Goal: Task Accomplishment & Management: Use online tool/utility

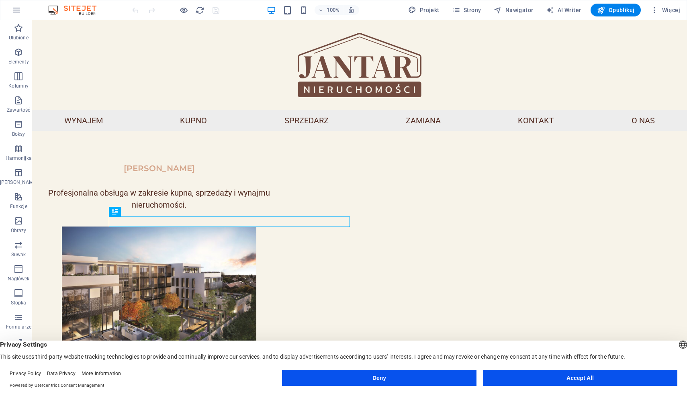
click at [524, 379] on button "Accept All" at bounding box center [580, 378] width 194 height 16
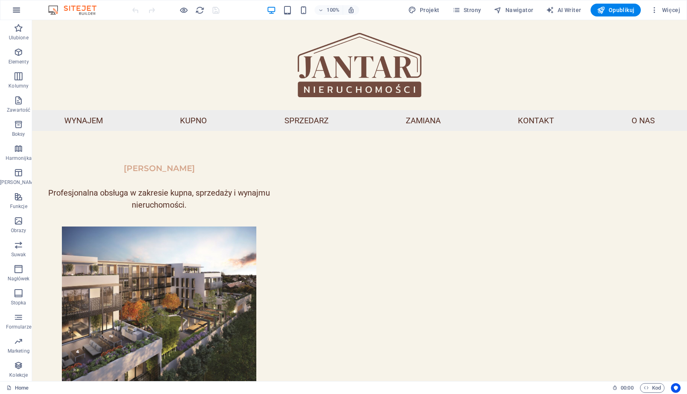
click at [13, 16] on button "button" at bounding box center [16, 9] width 19 height 19
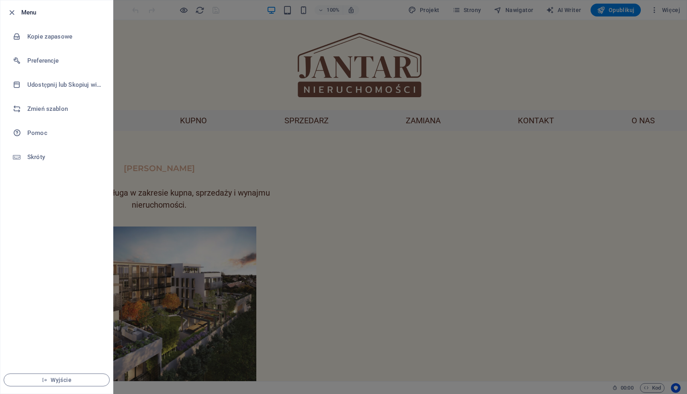
click at [235, 80] on div at bounding box center [343, 197] width 687 height 394
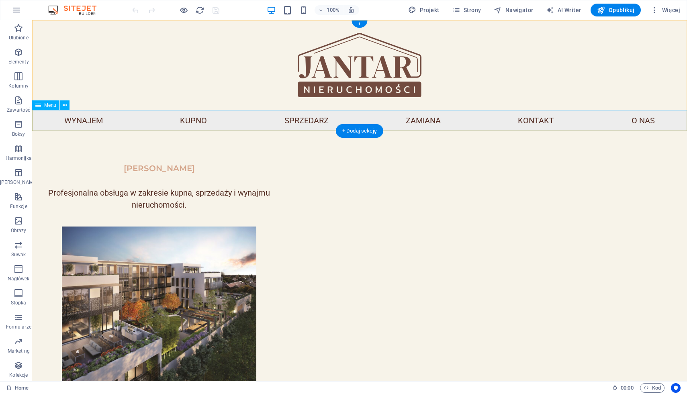
click at [646, 123] on nav "WYNAJEM KUPNO SPRZEDARZ ZAMIANA KONTAKT O NAS" at bounding box center [359, 120] width 655 height 21
click at [642, 120] on nav "WYNAJEM KUPNO SPRZEDARZ ZAMIANA KONTAKT O NAS" at bounding box center [359, 120] width 655 height 21
drag, startPoint x: 647, startPoint y: 120, endPoint x: 616, endPoint y: 120, distance: 31.3
click at [616, 120] on nav "WYNAJEM KUPNO SPRZEDARZ ZAMIANA KONTAKT O NAS" at bounding box center [359, 120] width 655 height 21
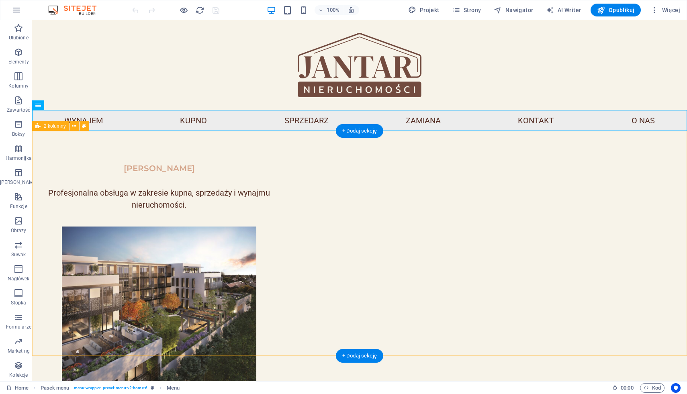
scroll to position [527, 0]
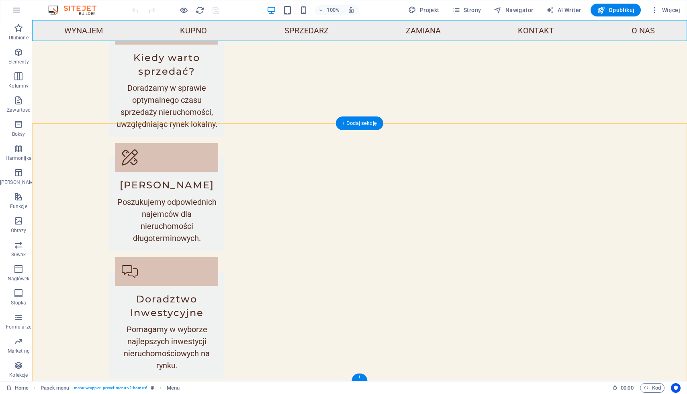
click at [360, 377] on div "+" at bounding box center [360, 377] width 16 height 7
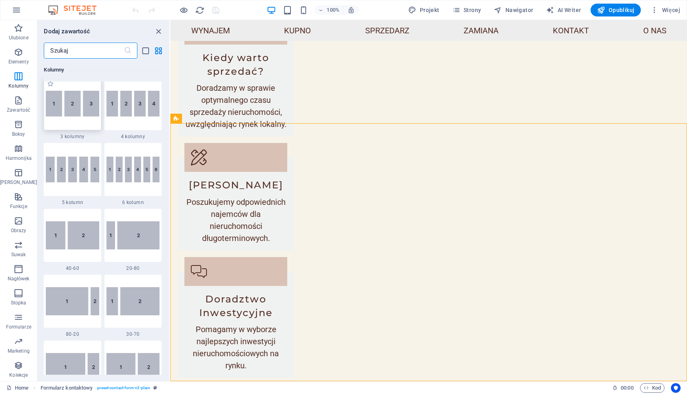
scroll to position [469, 0]
click at [15, 300] on p "Stopka" at bounding box center [19, 303] width 16 height 6
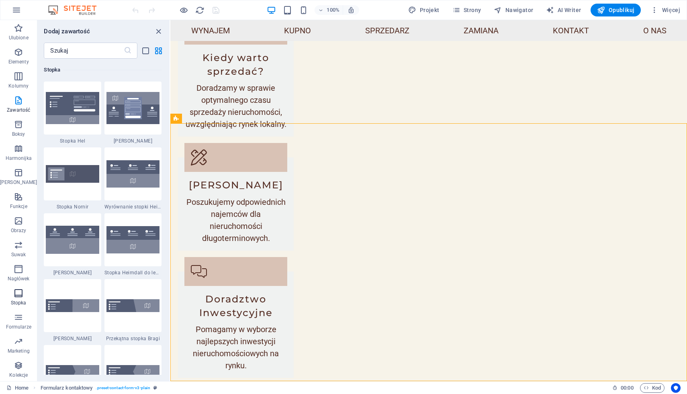
scroll to position [5319, 0]
click at [15, 300] on p "Stopka" at bounding box center [19, 303] width 16 height 6
click at [18, 272] on icon "button" at bounding box center [19, 269] width 10 height 10
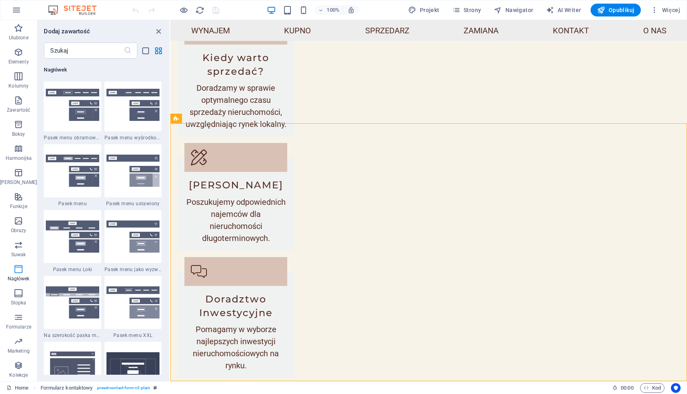
scroll to position [4838, 0]
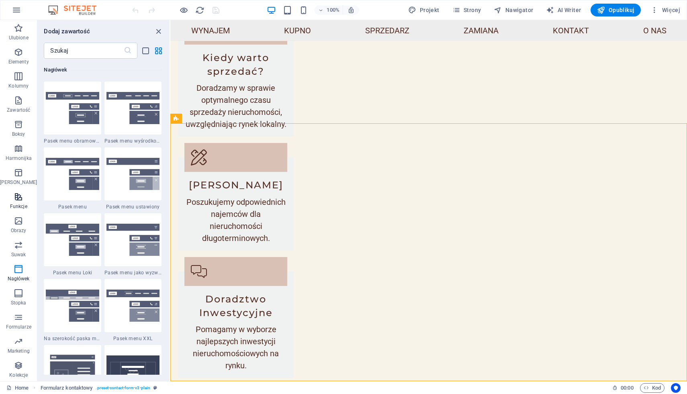
click at [16, 200] on icon "button" at bounding box center [19, 197] width 10 height 10
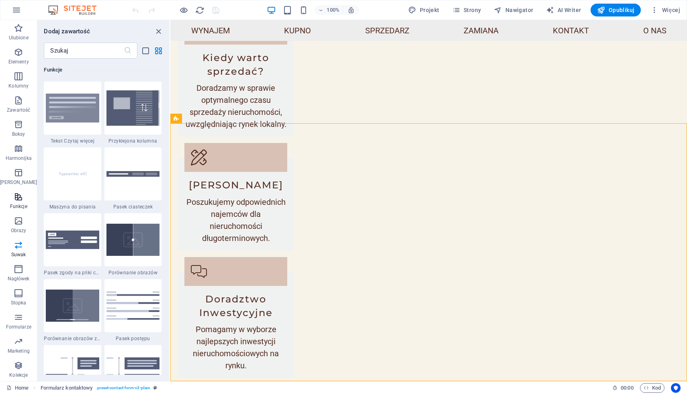
scroll to position [3132, 0]
click at [78, 113] on img at bounding box center [72, 108] width 53 height 29
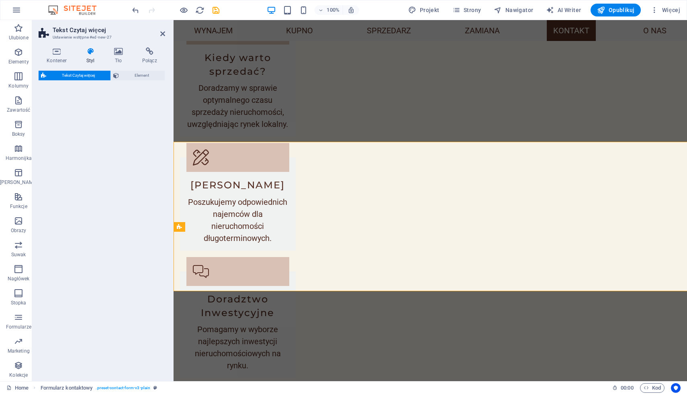
scroll to position [677, 0]
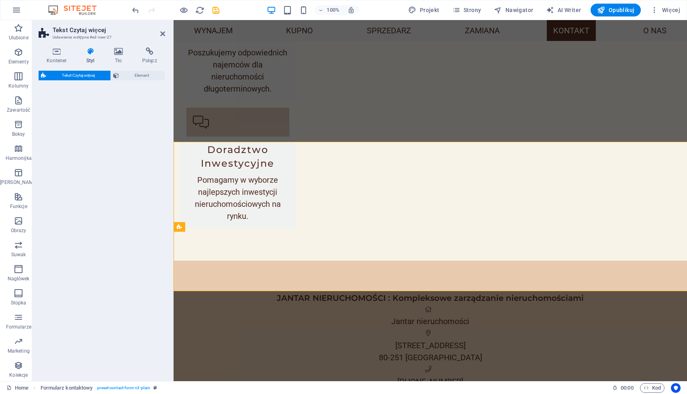
select select "px"
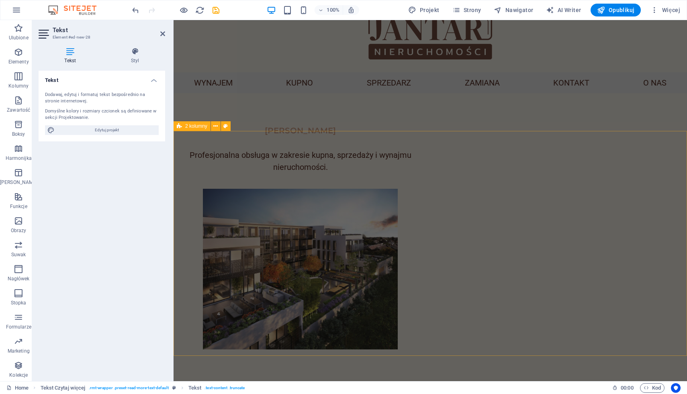
scroll to position [0, 0]
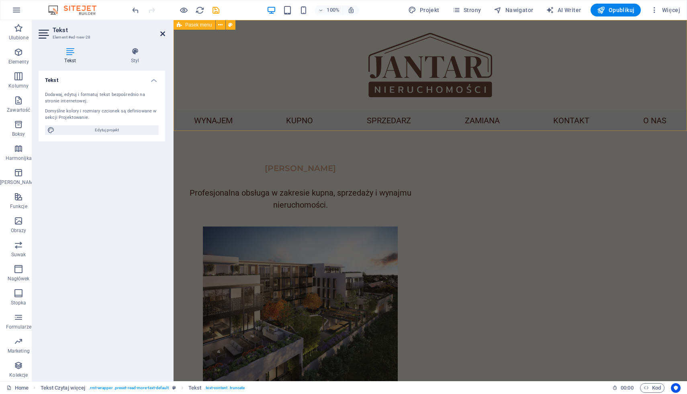
click at [161, 35] on icon at bounding box center [162, 34] width 5 height 6
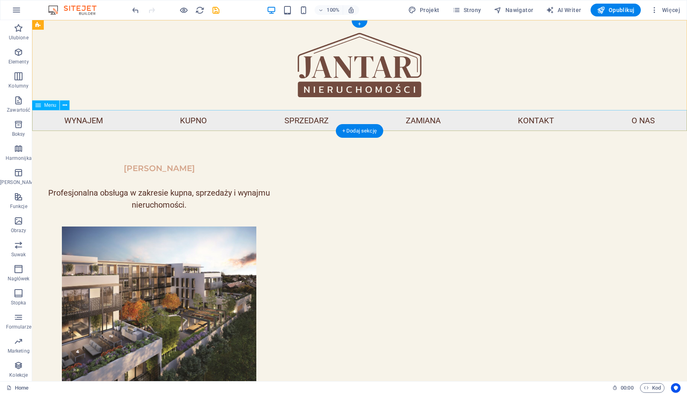
click at [648, 118] on nav "WYNAJEM KUPNO SPRZEDARZ ZAMIANA KONTAKT O NAS" at bounding box center [359, 120] width 655 height 21
select select
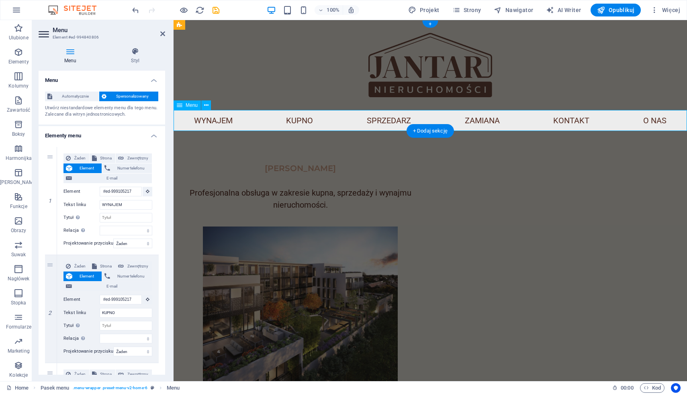
click at [648, 118] on nav "WYNAJEM KUPNO SPRZEDARZ ZAMIANA KONTAKT O NAS" at bounding box center [430, 120] width 513 height 21
click at [183, 104] on div "Menu" at bounding box center [187, 105] width 27 height 10
click at [204, 107] on icon at bounding box center [206, 105] width 4 height 8
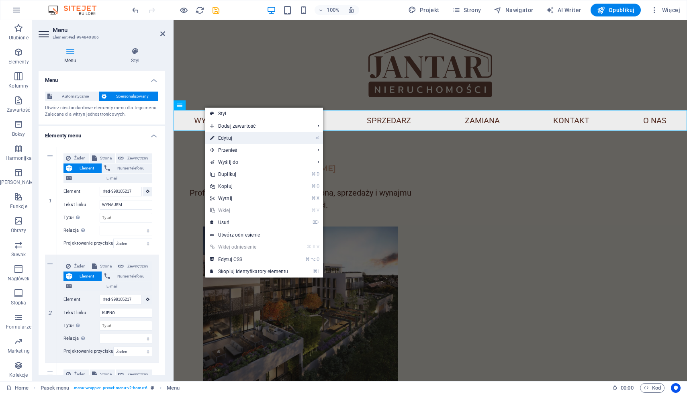
click at [233, 137] on link "⏎ Edytuj" at bounding box center [249, 138] width 88 height 12
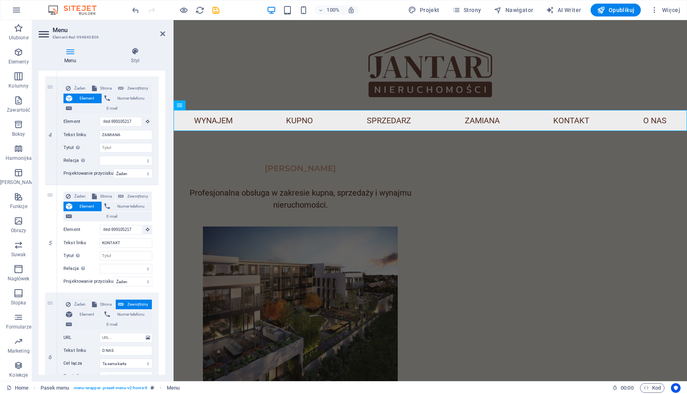
scroll to position [455, 0]
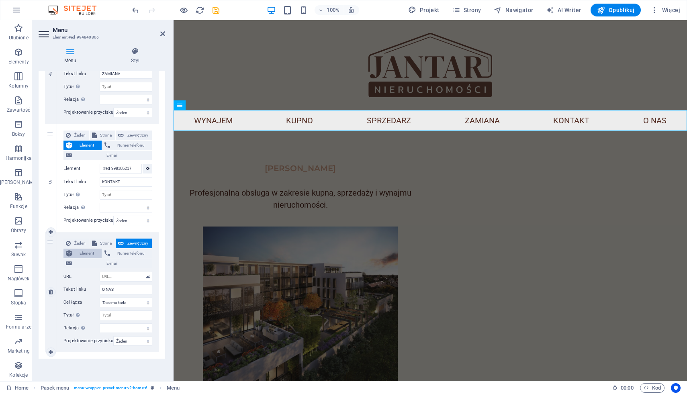
click at [73, 254] on button "Element" at bounding box center [82, 254] width 38 height 10
select select
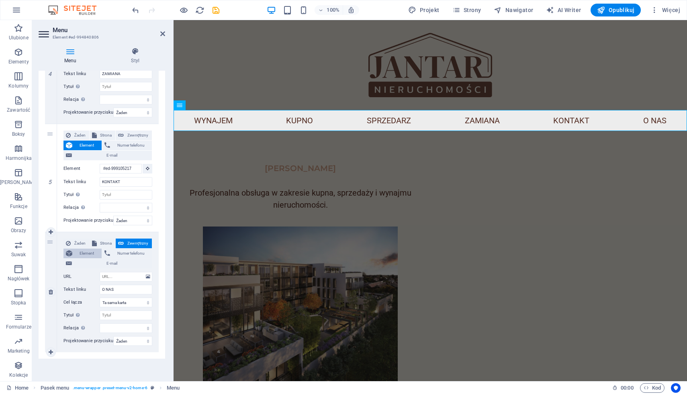
select select
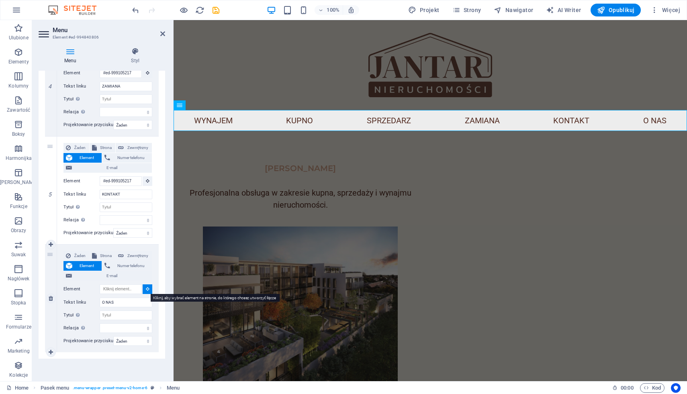
click at [147, 290] on icon at bounding box center [148, 289] width 4 height 4
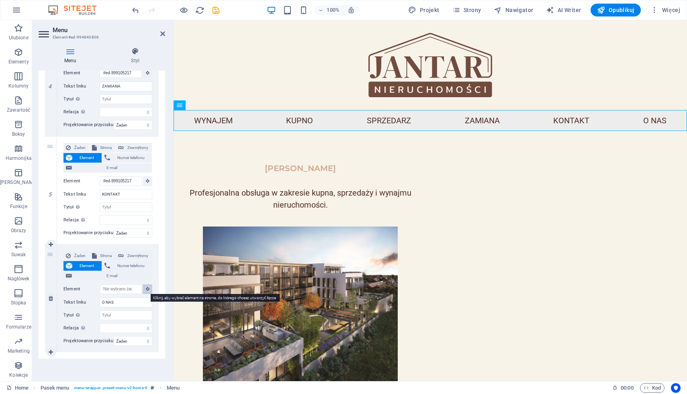
click at [147, 290] on icon at bounding box center [148, 289] width 4 height 4
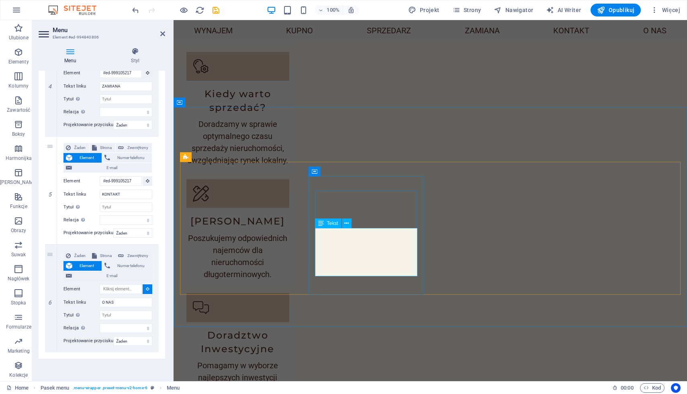
scroll to position [604, 0]
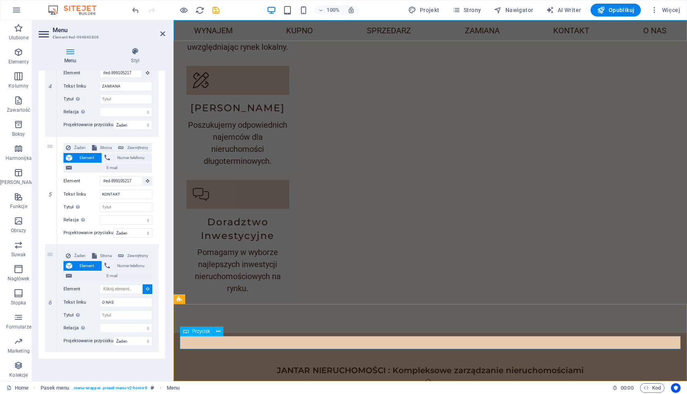
select select
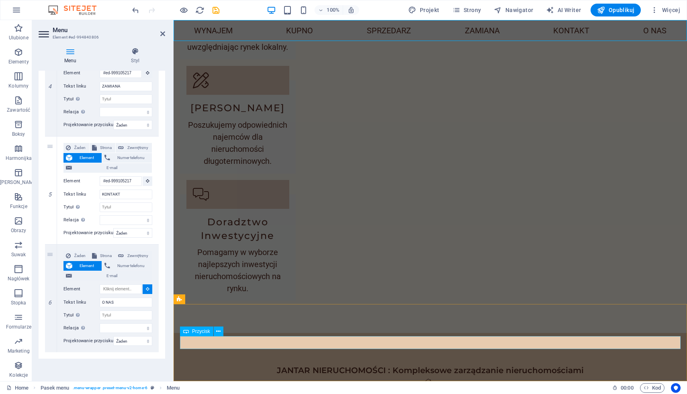
select select
type input "#ed-new-29"
select select
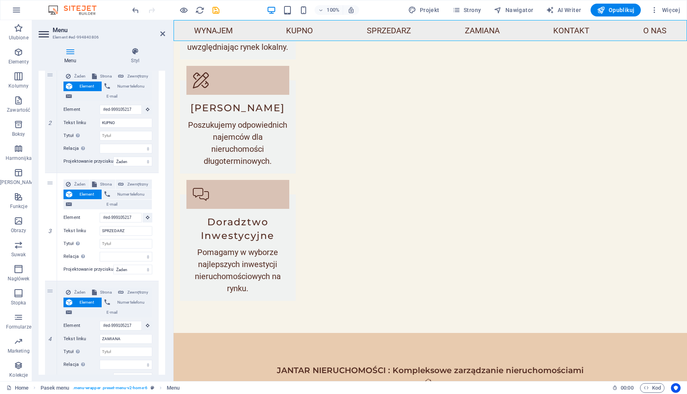
scroll to position [0, 0]
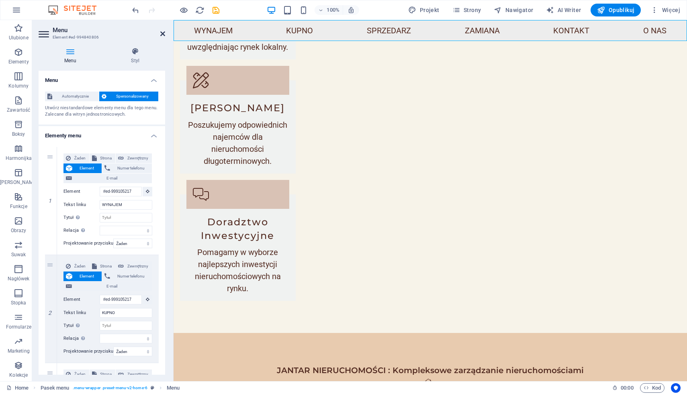
click at [162, 36] on icon at bounding box center [162, 34] width 5 height 6
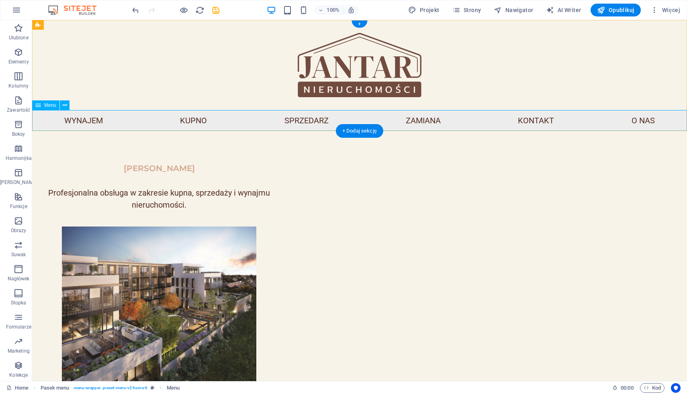
click at [646, 119] on nav "WYNAJEM KUPNO SPRZEDARZ ZAMIANA KONTAKT O NAS" at bounding box center [359, 120] width 655 height 21
click at [505, 119] on nav "WYNAJEM KUPNO SPRZEDARZ ZAMIANA KONTAKT O NAS" at bounding box center [359, 120] width 655 height 21
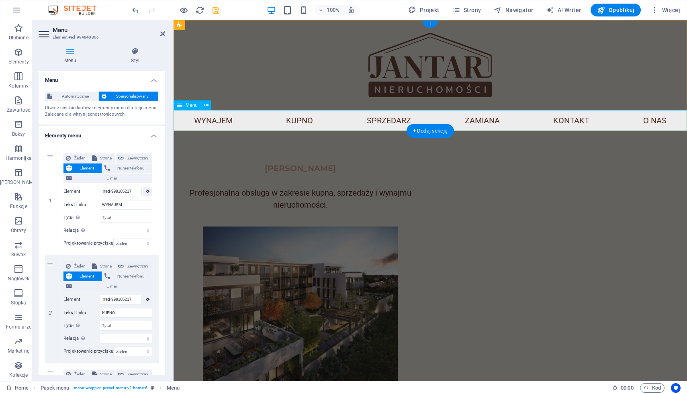
click at [646, 119] on nav "WYNAJEM KUPNO SPRZEDARZ ZAMIANA KONTAKT O NAS" at bounding box center [430, 120] width 513 height 21
click at [617, 74] on div at bounding box center [430, 65] width 513 height 90
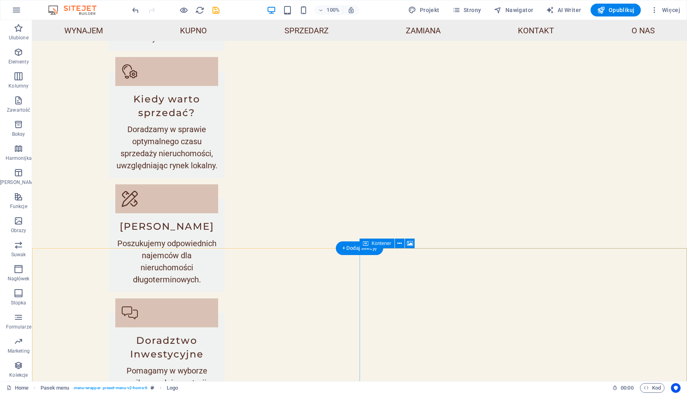
scroll to position [604, 0]
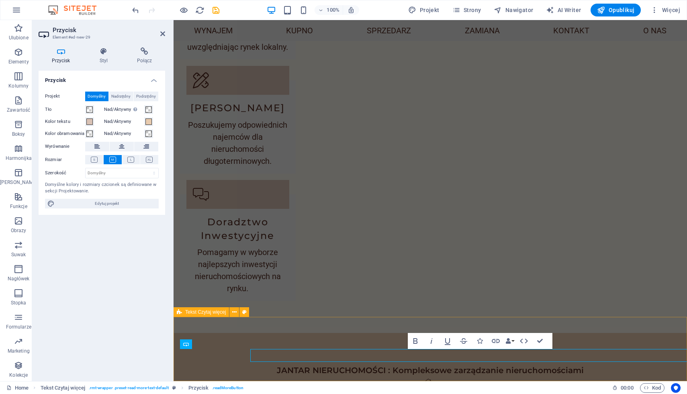
scroll to position [591, 0]
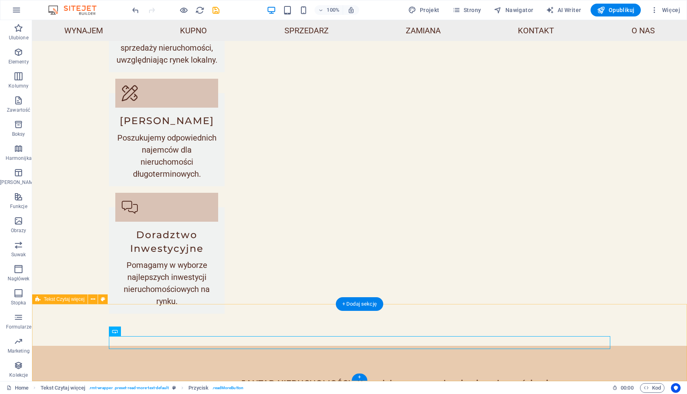
scroll to position [604, 0]
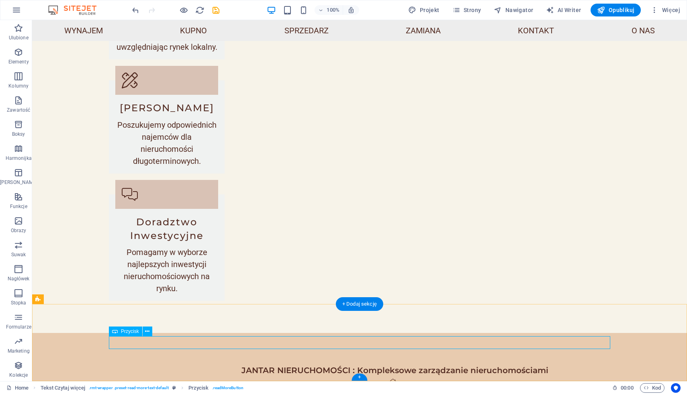
click at [17, 225] on icon "button" at bounding box center [19, 221] width 10 height 10
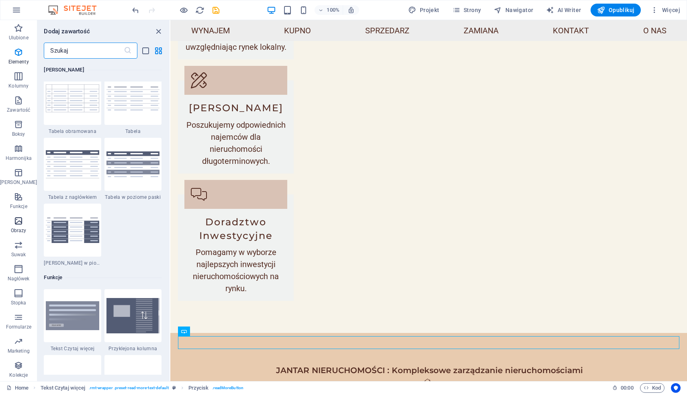
scroll to position [4074, 0]
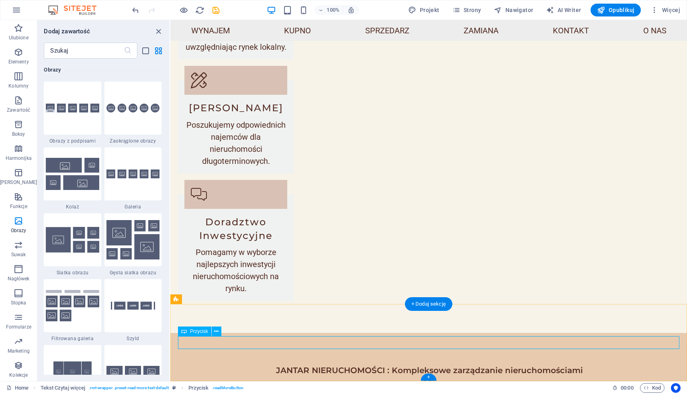
click at [74, 237] on img at bounding box center [72, 240] width 53 height 26
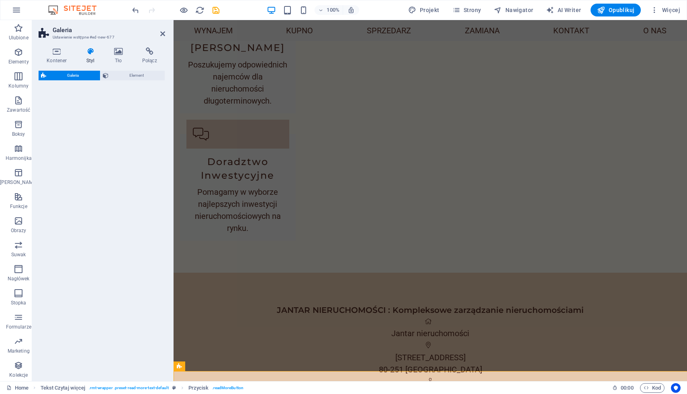
select select "rem"
select select "preset-gallery-v3-grid"
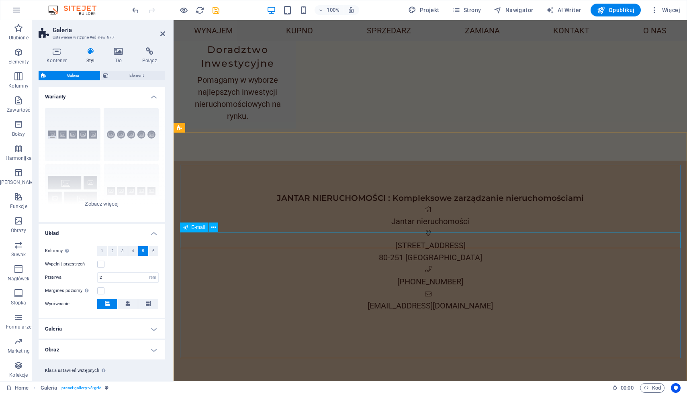
scroll to position [855, 0]
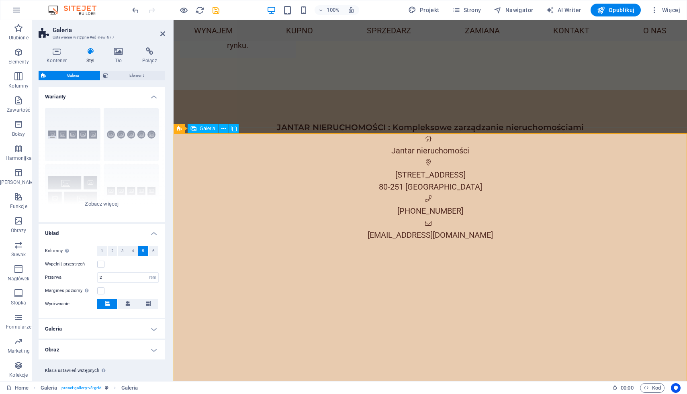
scroll to position [852, 0]
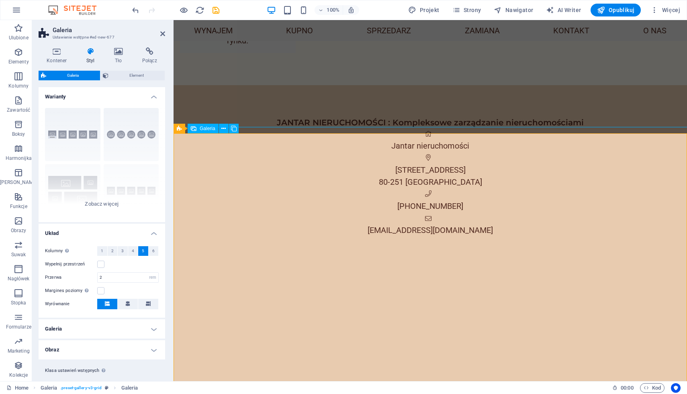
select select "4"
select select "px"
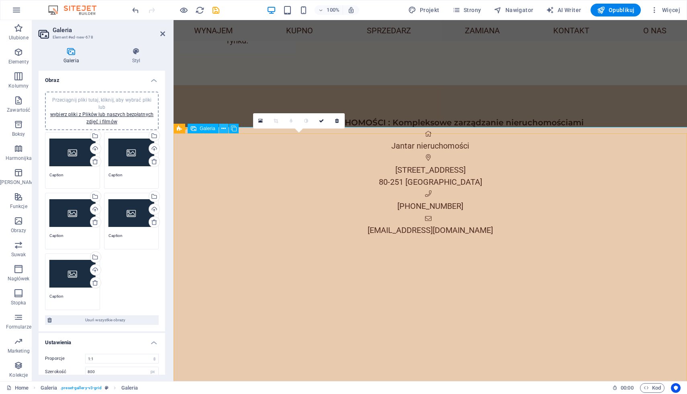
click at [224, 129] on icon at bounding box center [223, 129] width 4 height 8
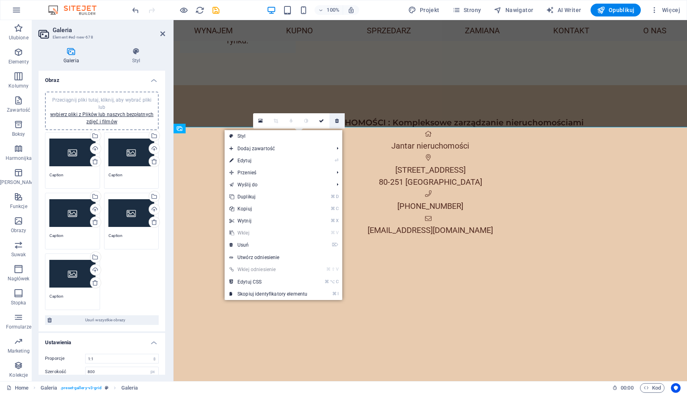
click at [339, 119] on link at bounding box center [336, 120] width 15 height 15
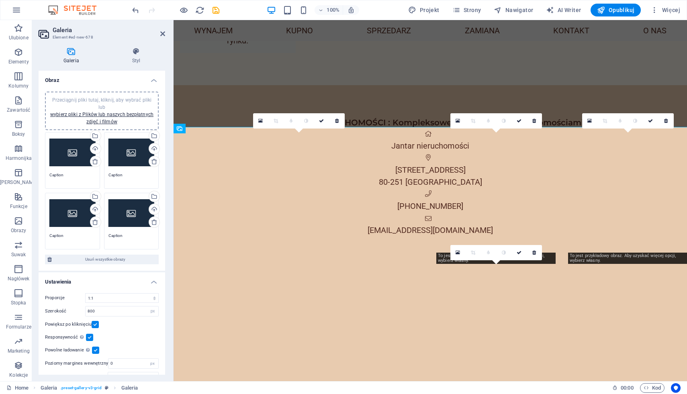
click at [339, 119] on link at bounding box center [336, 120] width 15 height 15
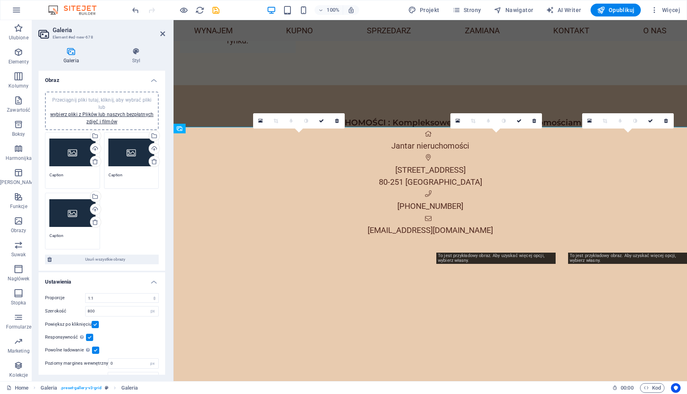
click at [339, 119] on link at bounding box center [336, 120] width 15 height 15
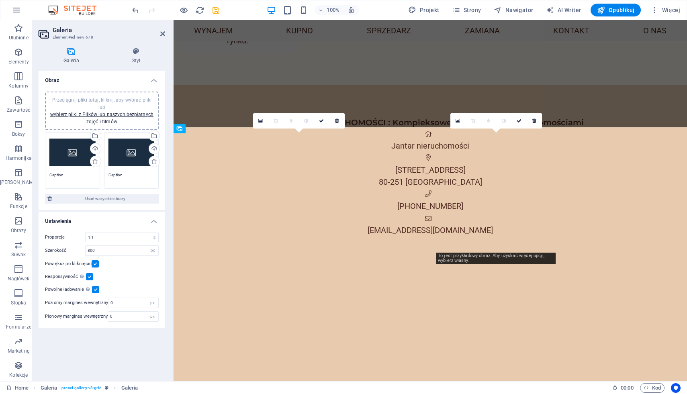
click at [339, 119] on link at bounding box center [336, 120] width 15 height 15
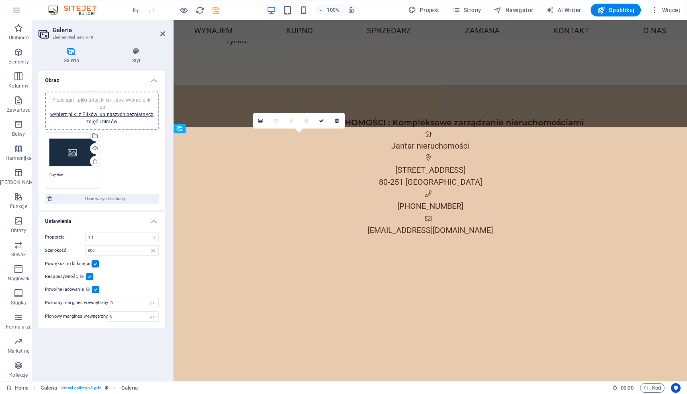
click at [339, 119] on link at bounding box center [336, 120] width 15 height 15
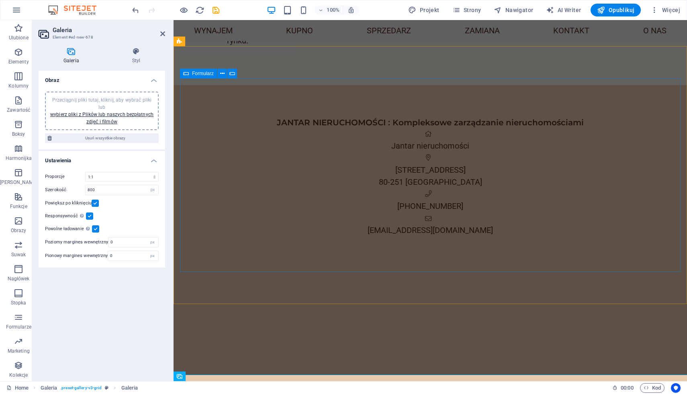
scroll to position [604, 0]
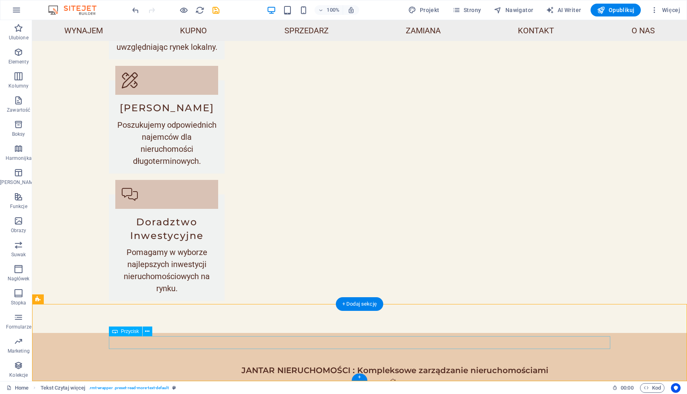
click at [146, 331] on icon at bounding box center [147, 331] width 4 height 8
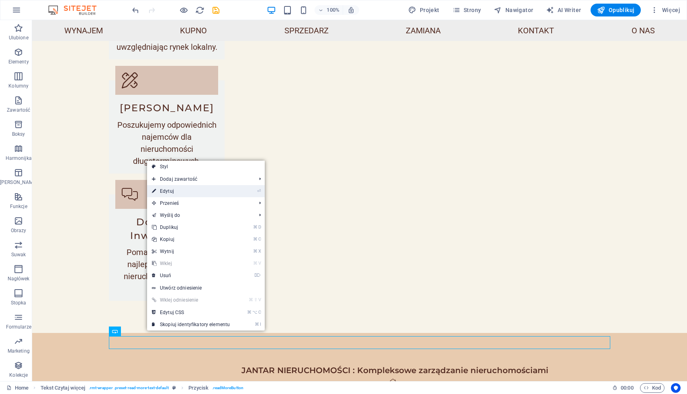
click at [221, 190] on link "⏎ Edytuj" at bounding box center [191, 191] width 88 height 12
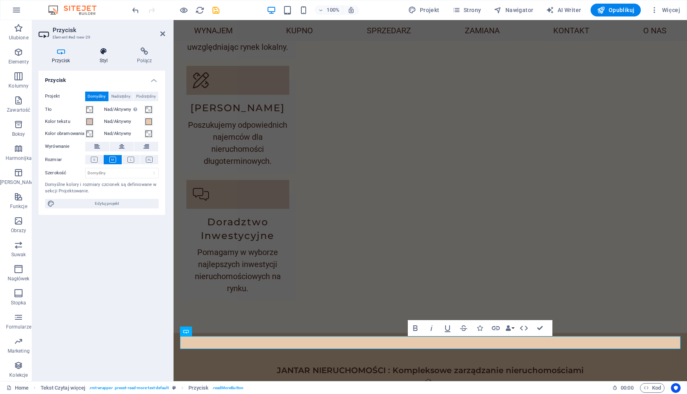
click at [103, 55] on icon at bounding box center [103, 51] width 35 height 8
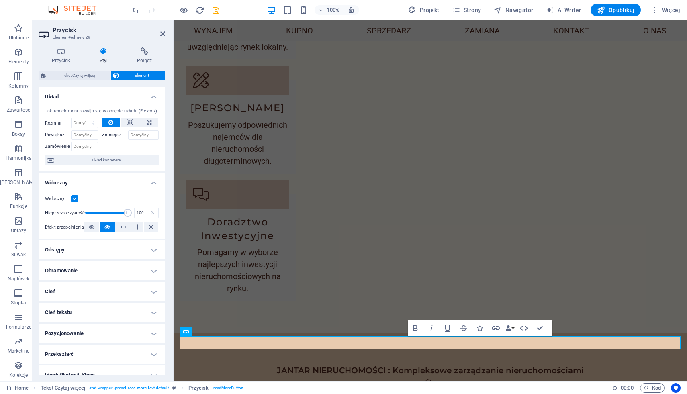
scroll to position [52, 0]
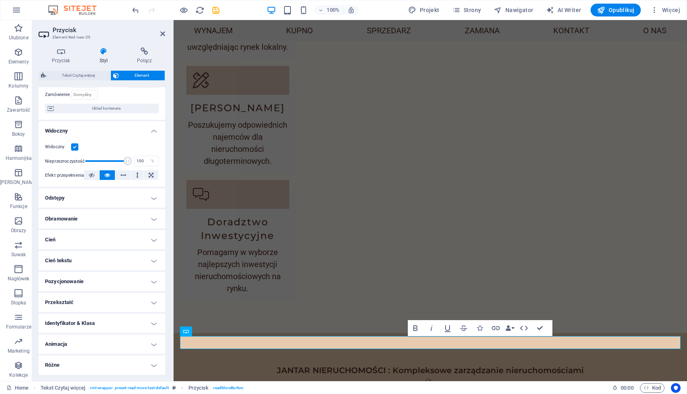
click at [81, 199] on h4 "Odstępy" at bounding box center [102, 197] width 127 height 19
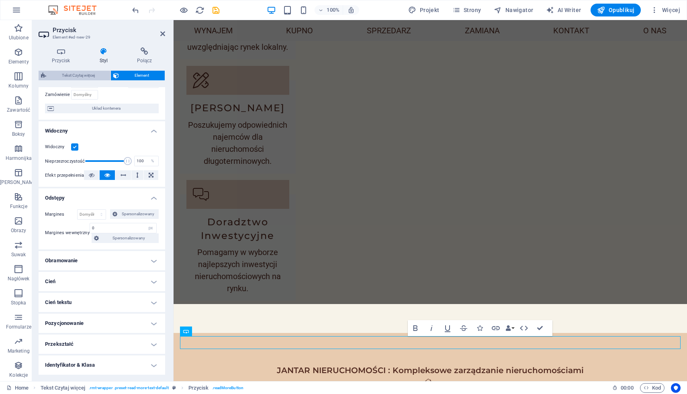
click at [62, 76] on span "Tekst Czytaj więcej" at bounding box center [78, 76] width 59 height 10
select select "px"
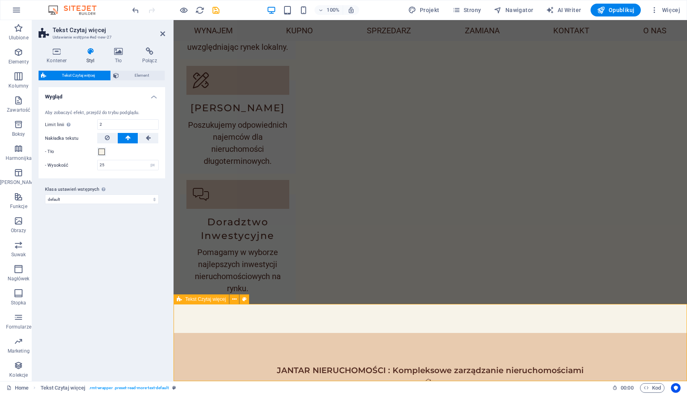
click at [116, 329] on div "Warianty Domyślny Wygląd Aby zobaczyć efekt, przejdź do trybu podglądu. Limit l…" at bounding box center [102, 231] width 127 height 288
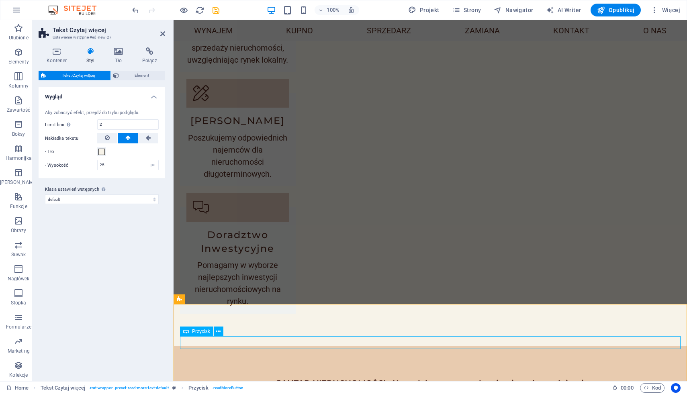
select select "px"
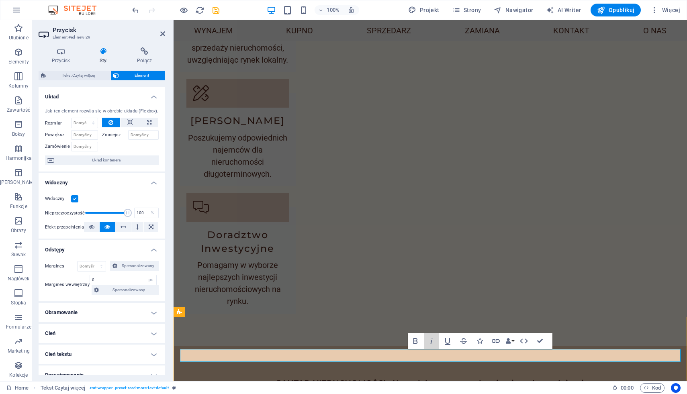
click at [424, 342] on button "Italic" at bounding box center [431, 341] width 15 height 16
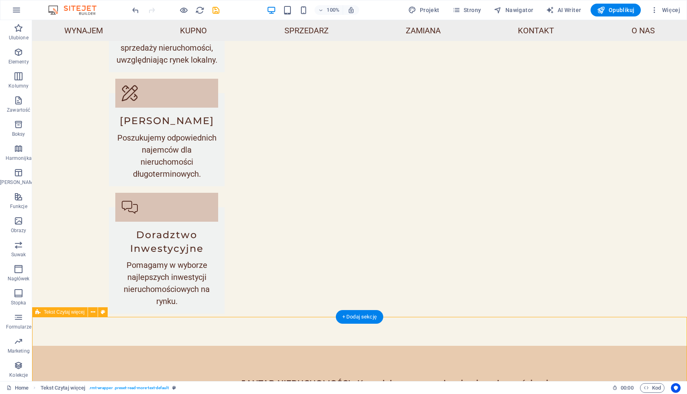
scroll to position [604, 0]
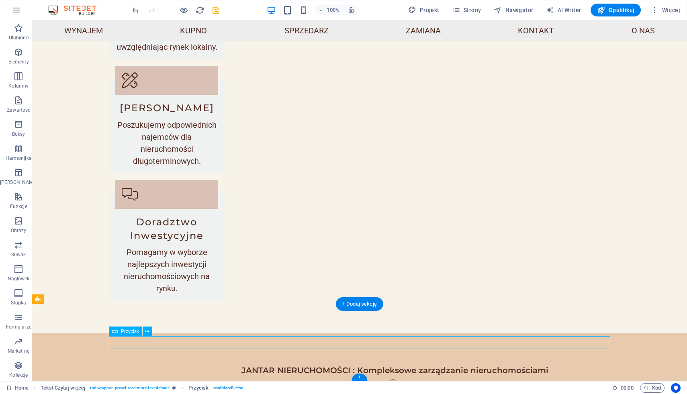
select select "px"
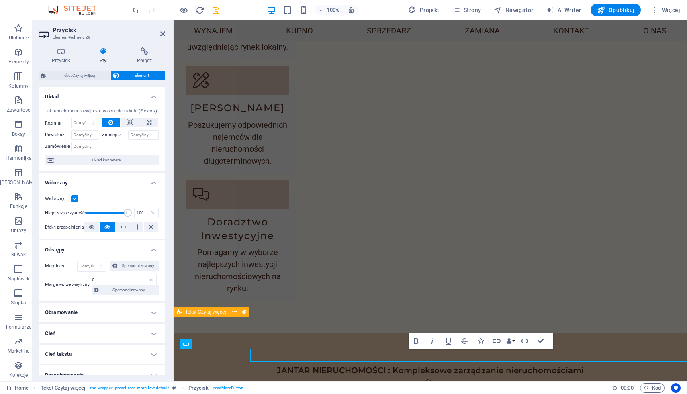
scroll to position [591, 0]
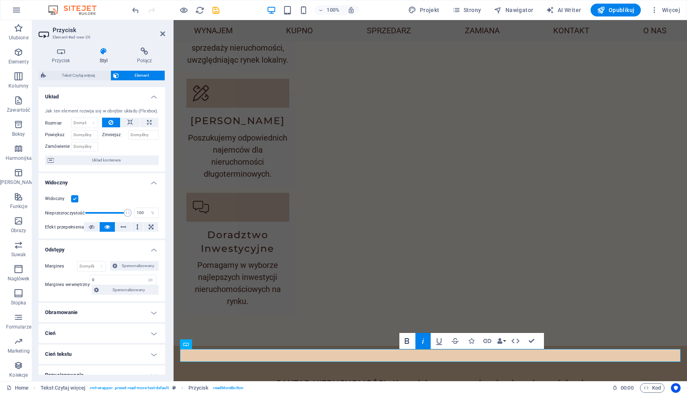
click at [409, 342] on icon "button" at bounding box center [407, 341] width 10 height 10
click at [399, 342] on icon "button" at bounding box center [396, 341] width 10 height 10
click at [412, 342] on icon "button" at bounding box center [412, 341] width 2 height 6
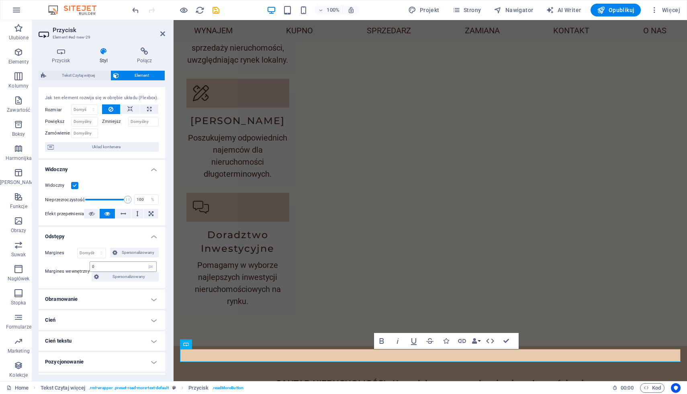
scroll to position [0, 0]
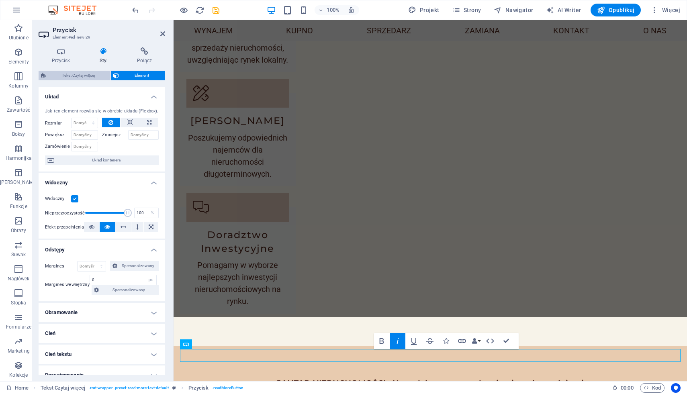
click at [88, 74] on span "Tekst Czytaj więcej" at bounding box center [78, 76] width 59 height 10
select select "px"
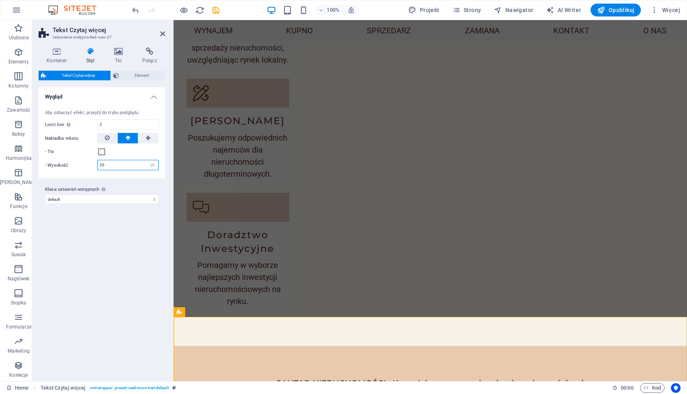
click at [106, 164] on input "25" at bounding box center [128, 165] width 61 height 10
click at [104, 198] on select "default Dodaj klasę ustawień wstępnych" at bounding box center [102, 199] width 114 height 10
click at [127, 98] on h4 "Wygląd" at bounding box center [102, 94] width 127 height 14
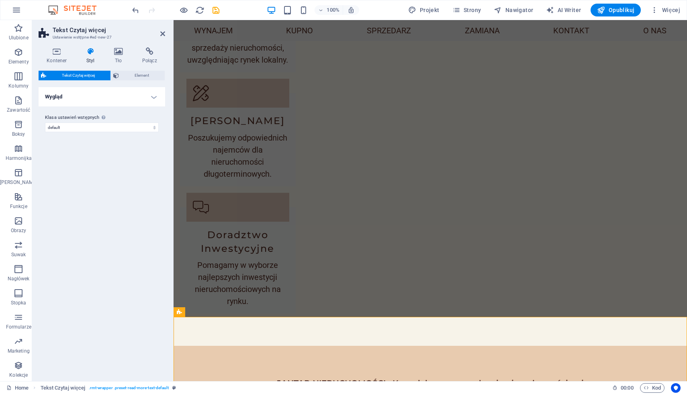
click at [127, 98] on h4 "Wygląd" at bounding box center [102, 96] width 127 height 19
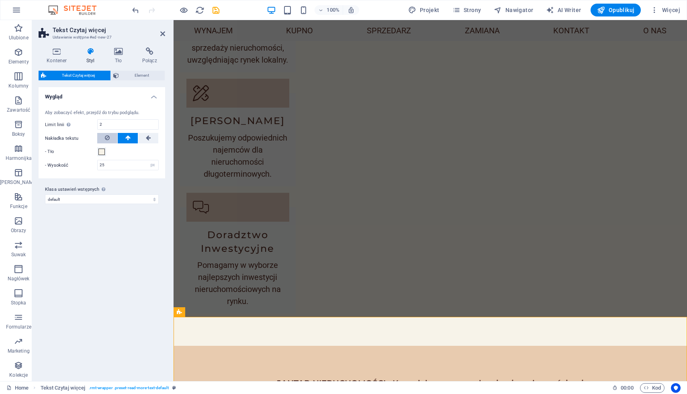
click at [108, 140] on icon at bounding box center [107, 138] width 5 height 10
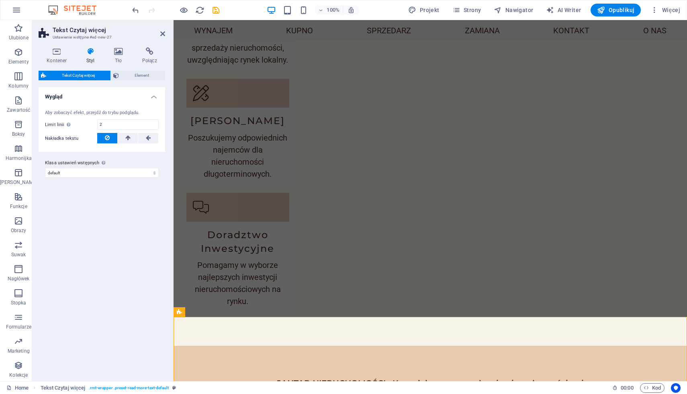
click at [108, 140] on icon at bounding box center [107, 138] width 5 height 10
click at [124, 140] on button at bounding box center [128, 138] width 20 height 10
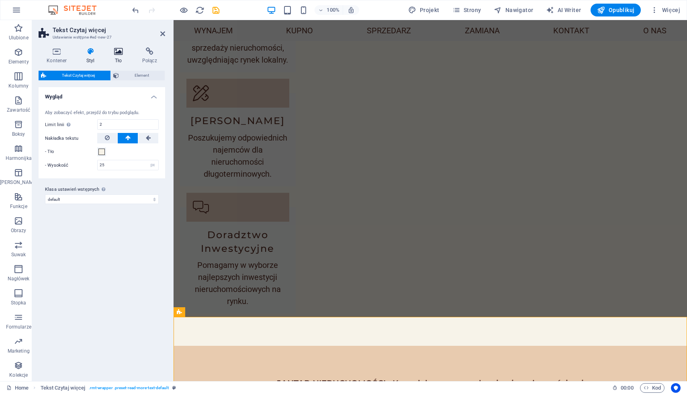
click at [121, 51] on icon at bounding box center [118, 51] width 25 height 8
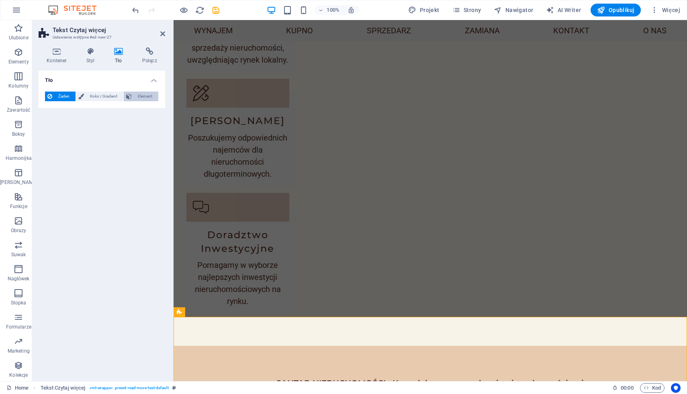
click at [143, 97] on span "Element" at bounding box center [145, 97] width 22 height 10
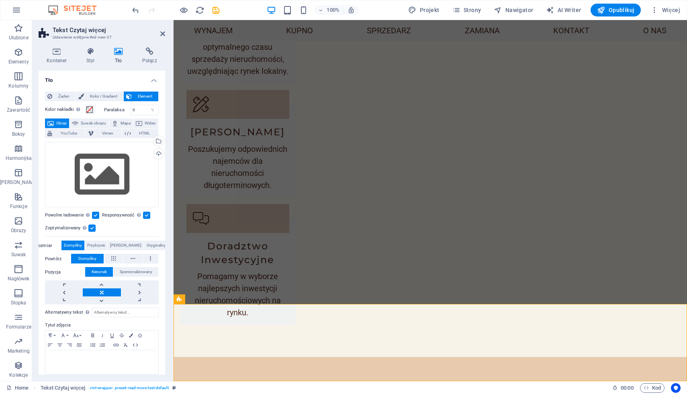
scroll to position [604, 0]
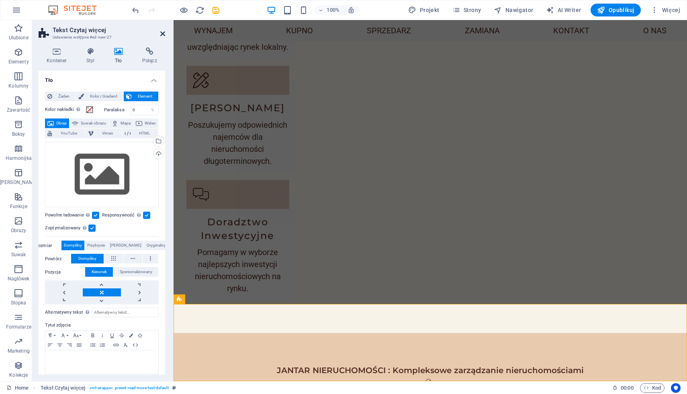
click at [164, 35] on icon at bounding box center [162, 34] width 5 height 6
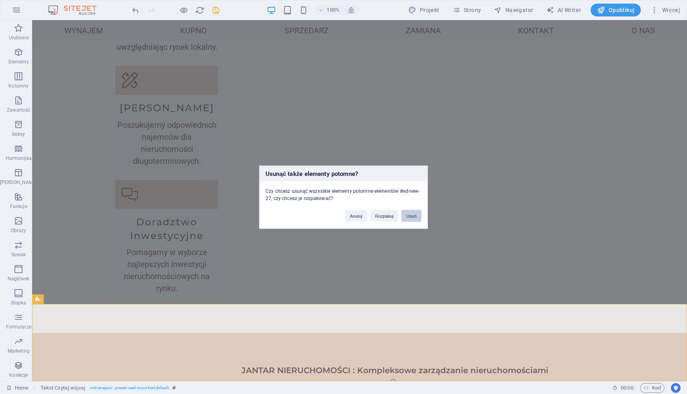
click at [411, 215] on button "Usuń" at bounding box center [411, 216] width 20 height 12
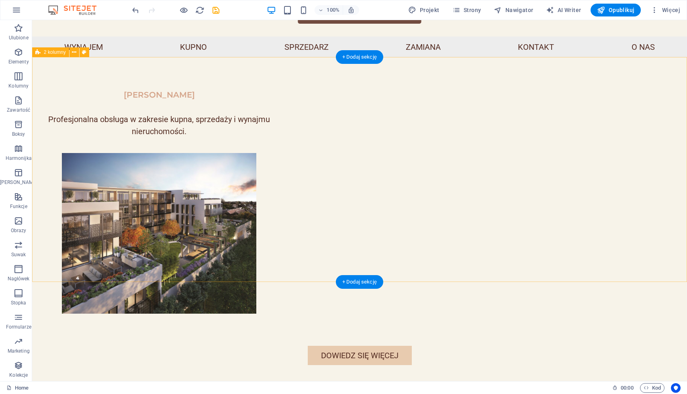
scroll to position [74, 0]
